Goal: Task Accomplishment & Management: Manage account settings

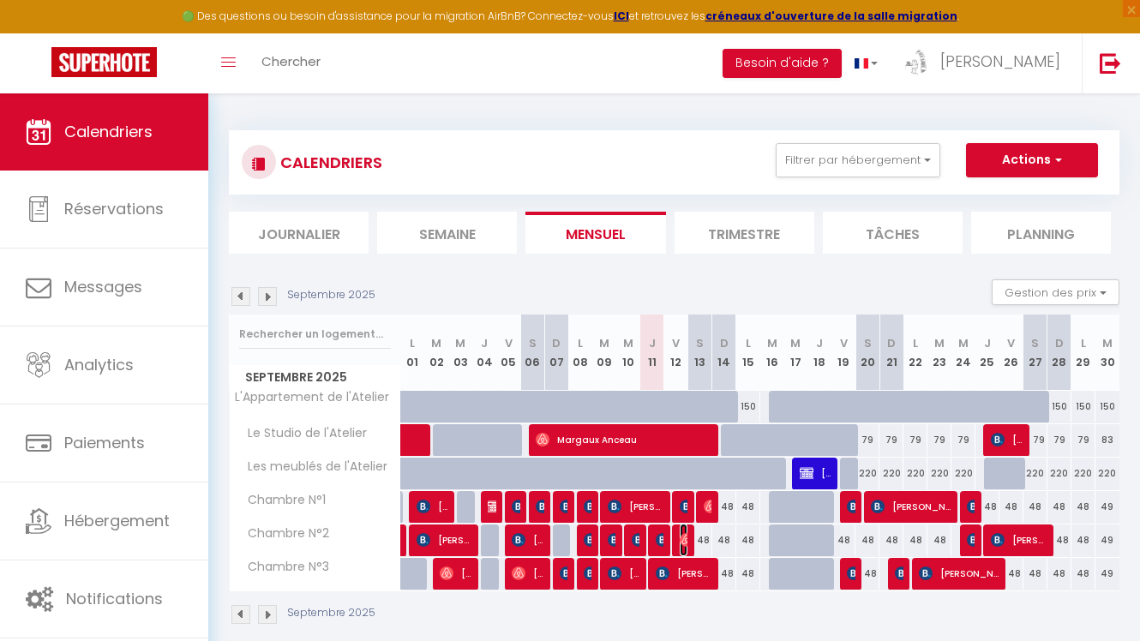
click at [684, 544] on img at bounding box center [687, 540] width 14 height 14
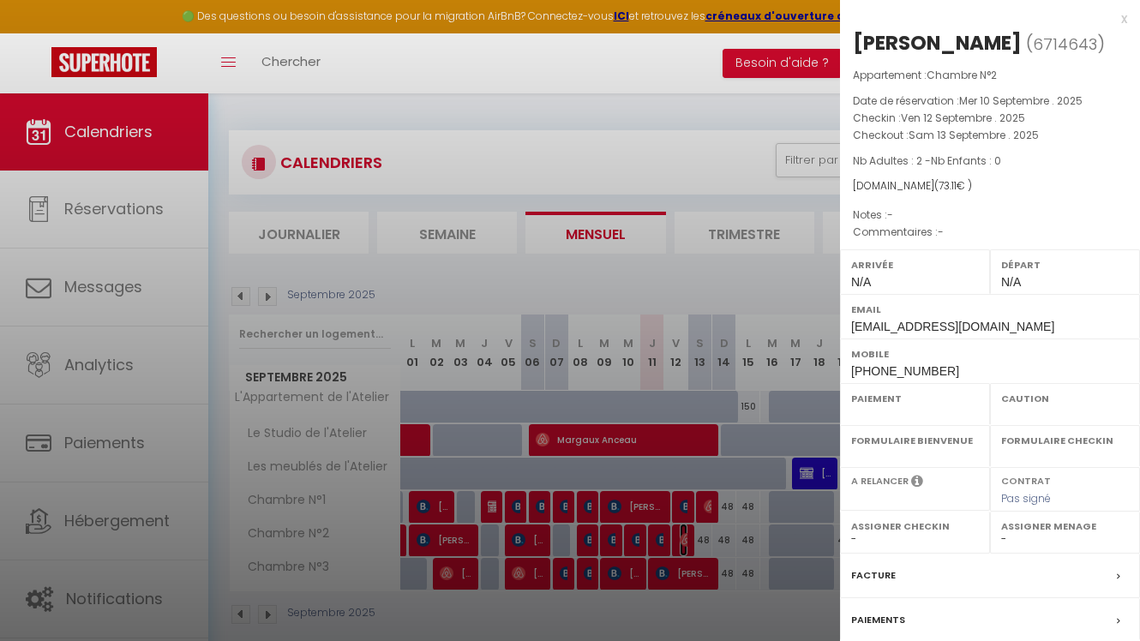
select select "OK"
select select "0"
select select "1"
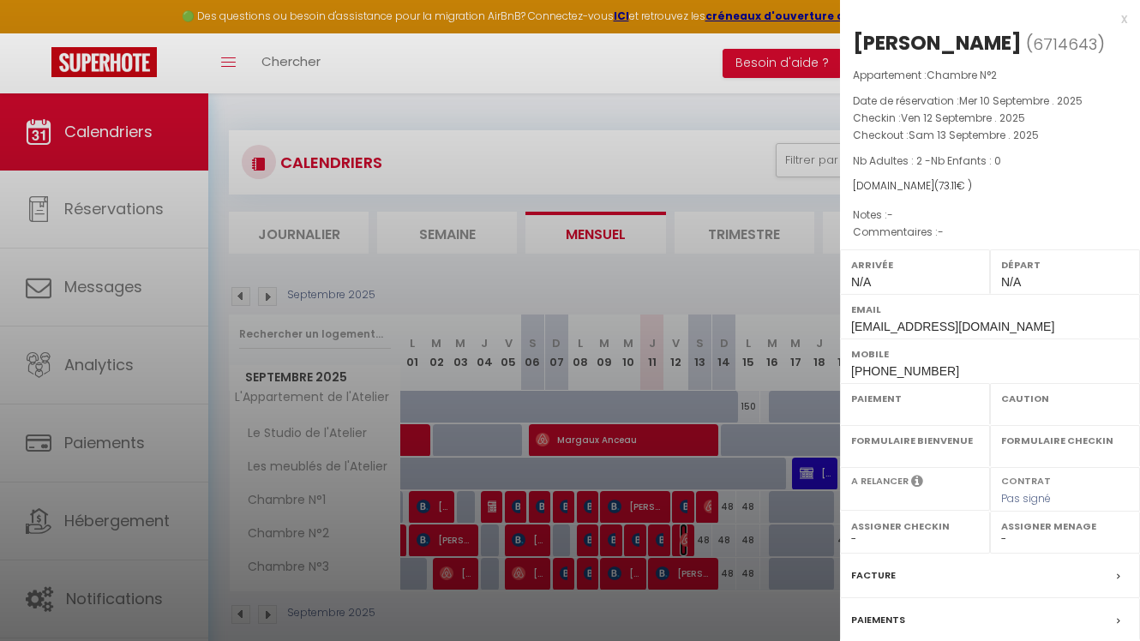
select select
click at [1121, 20] on div "x" at bounding box center [983, 19] width 287 height 21
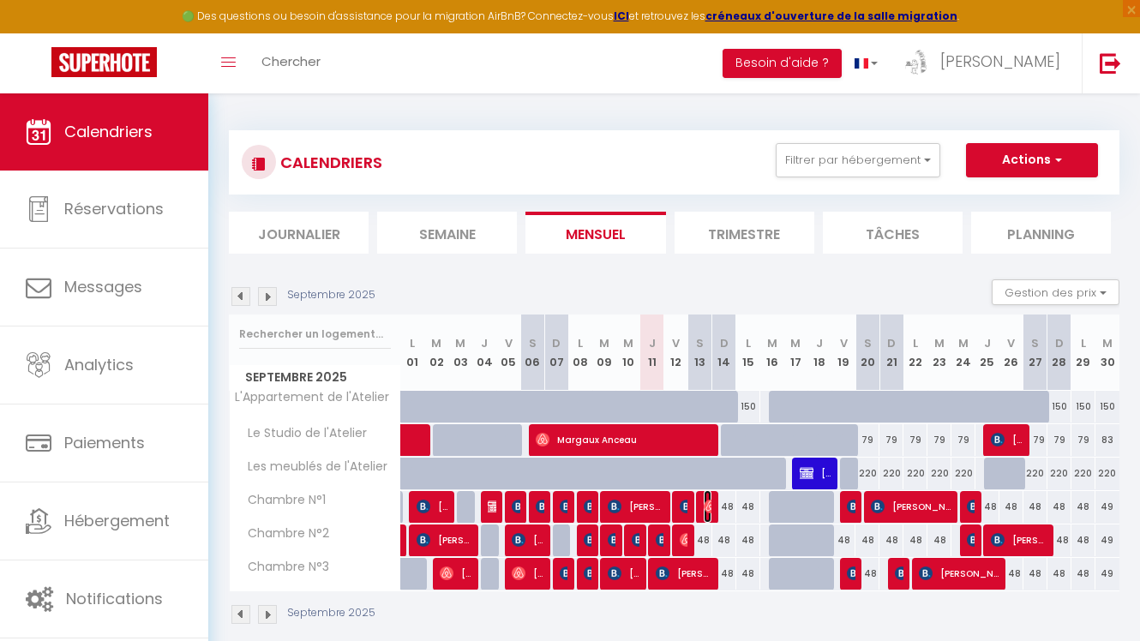
click at [705, 510] on img at bounding box center [711, 507] width 14 height 14
select select "KO"
select select "29379"
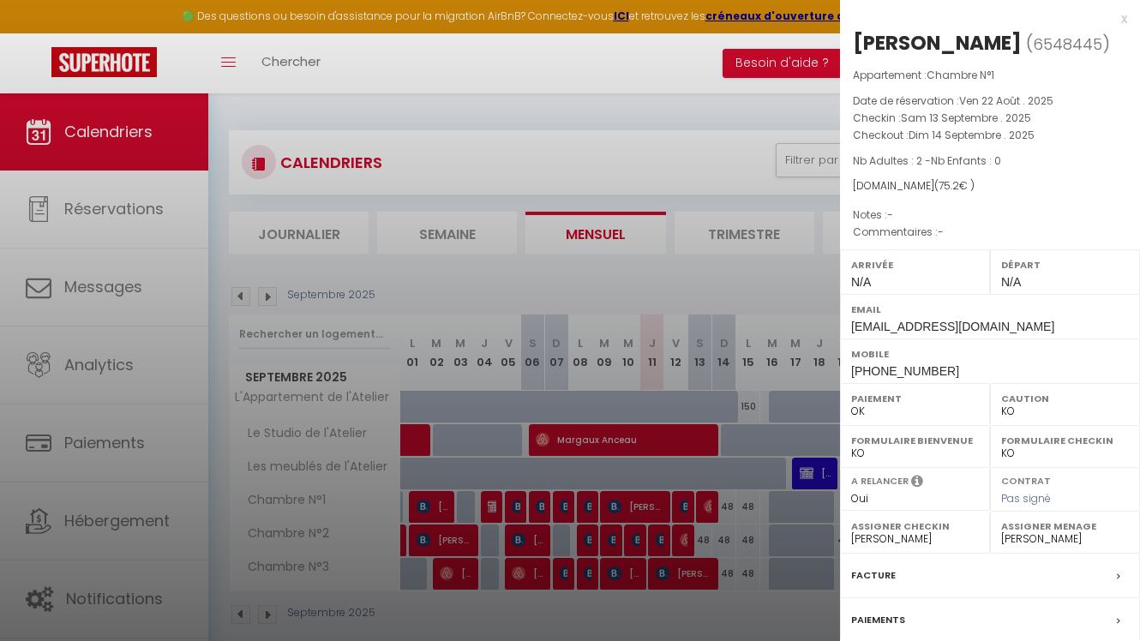
click at [1121, 19] on div "x" at bounding box center [983, 19] width 287 height 21
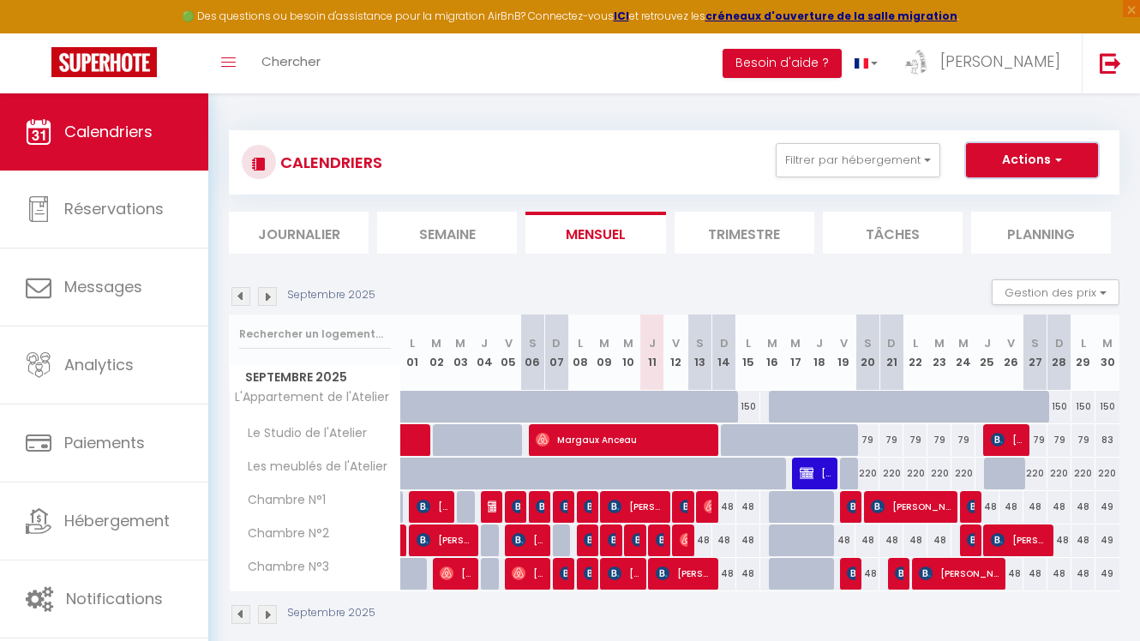
click at [1021, 157] on button "Actions" at bounding box center [1032, 160] width 132 height 34
